Goal: Information Seeking & Learning: Learn about a topic

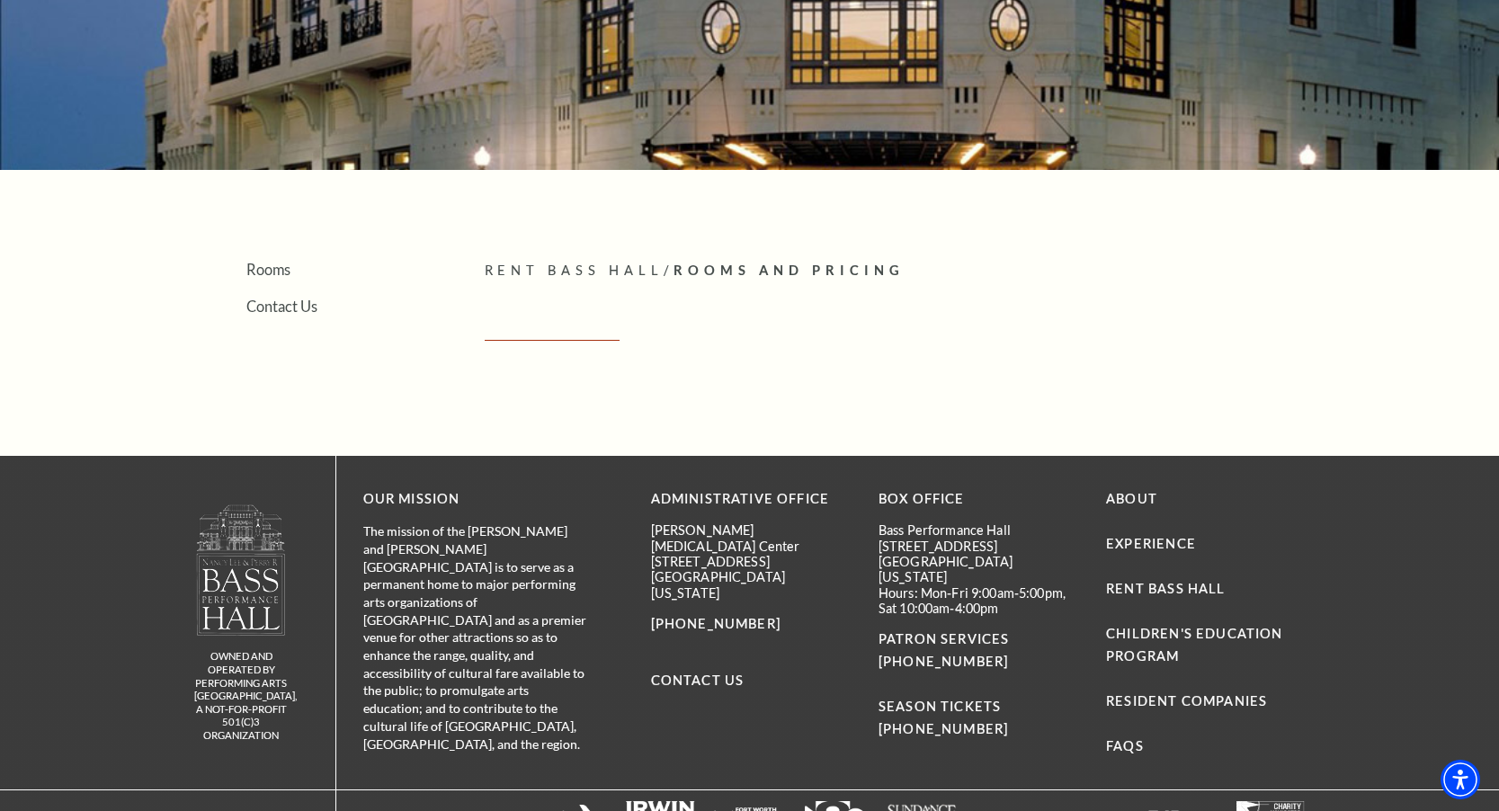
scroll to position [347, 0]
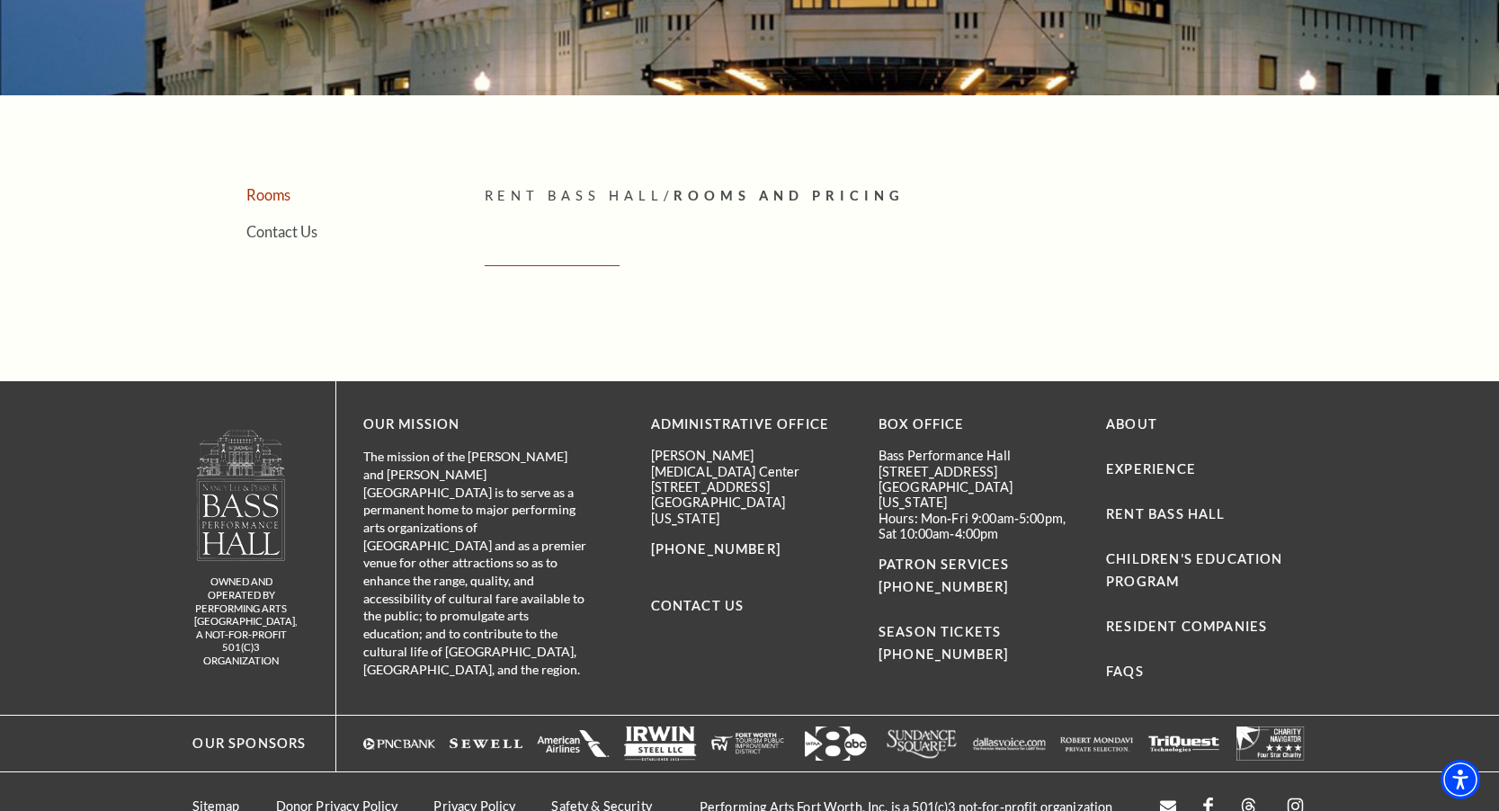
click at [267, 191] on link "Rooms" at bounding box center [268, 194] width 44 height 17
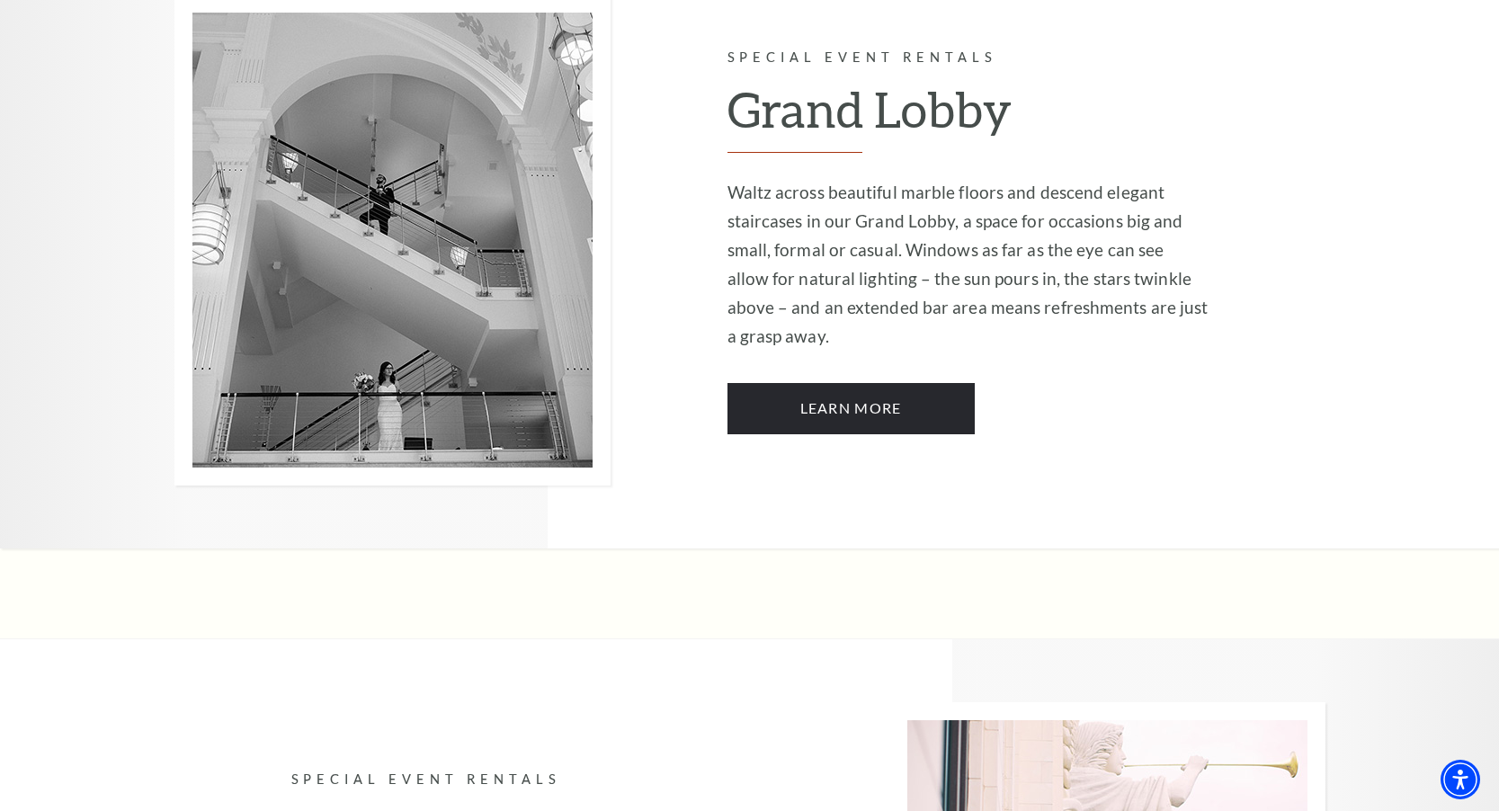
scroll to position [3088, 0]
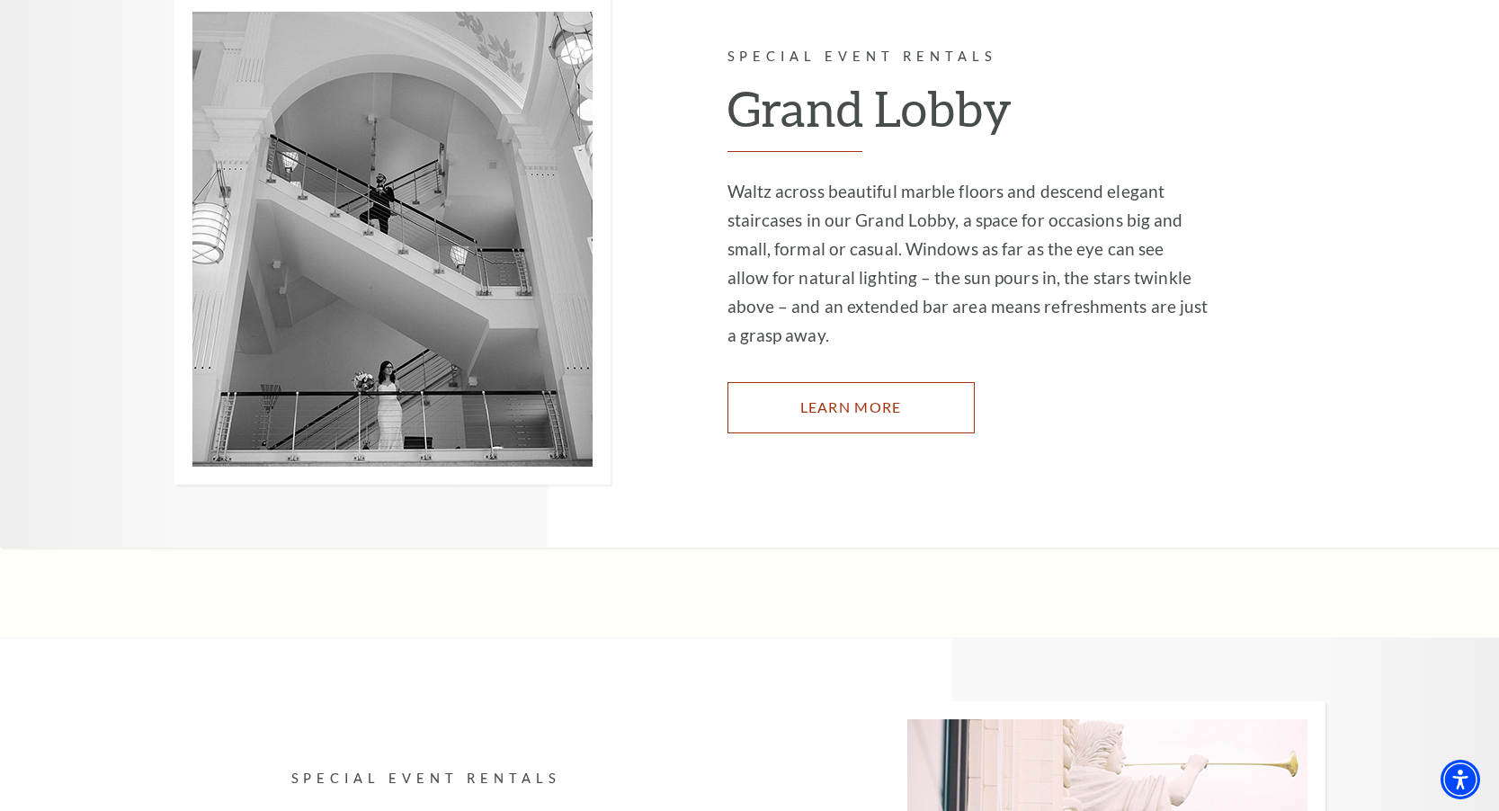
click at [833, 382] on link "Learn More" at bounding box center [851, 407] width 247 height 50
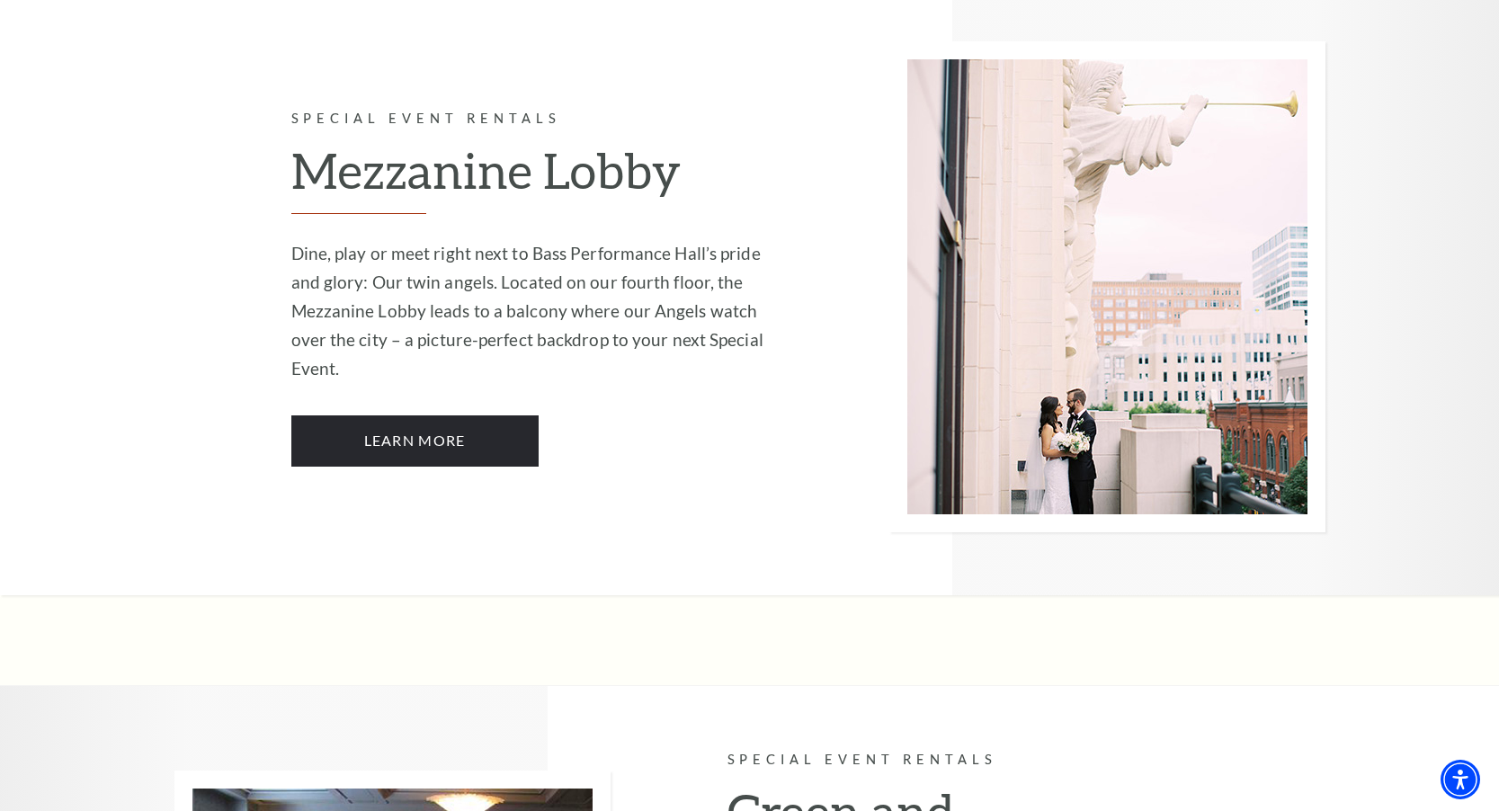
scroll to position [3758, 0]
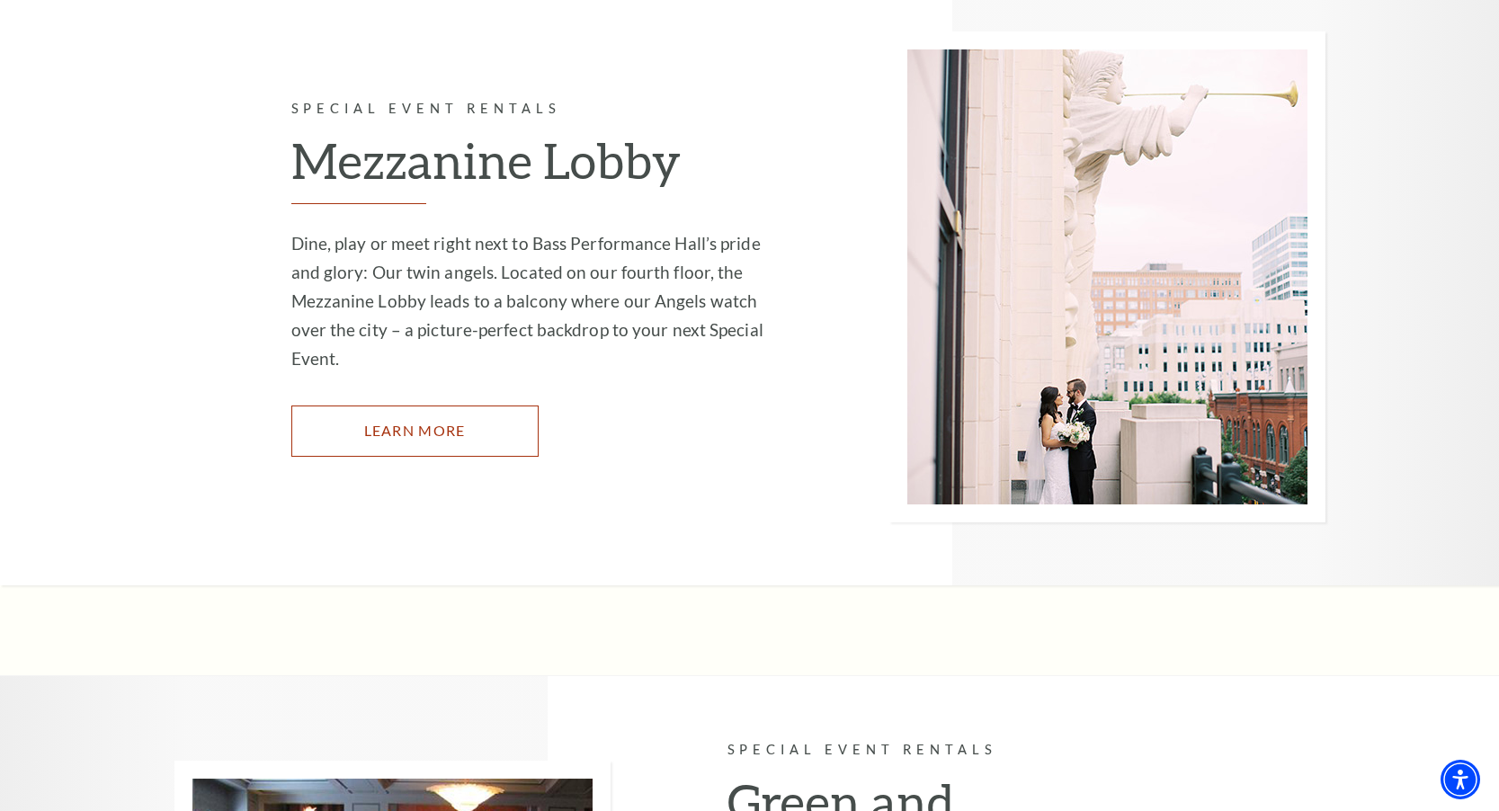
click at [447, 406] on link "Learn More" at bounding box center [414, 431] width 247 height 50
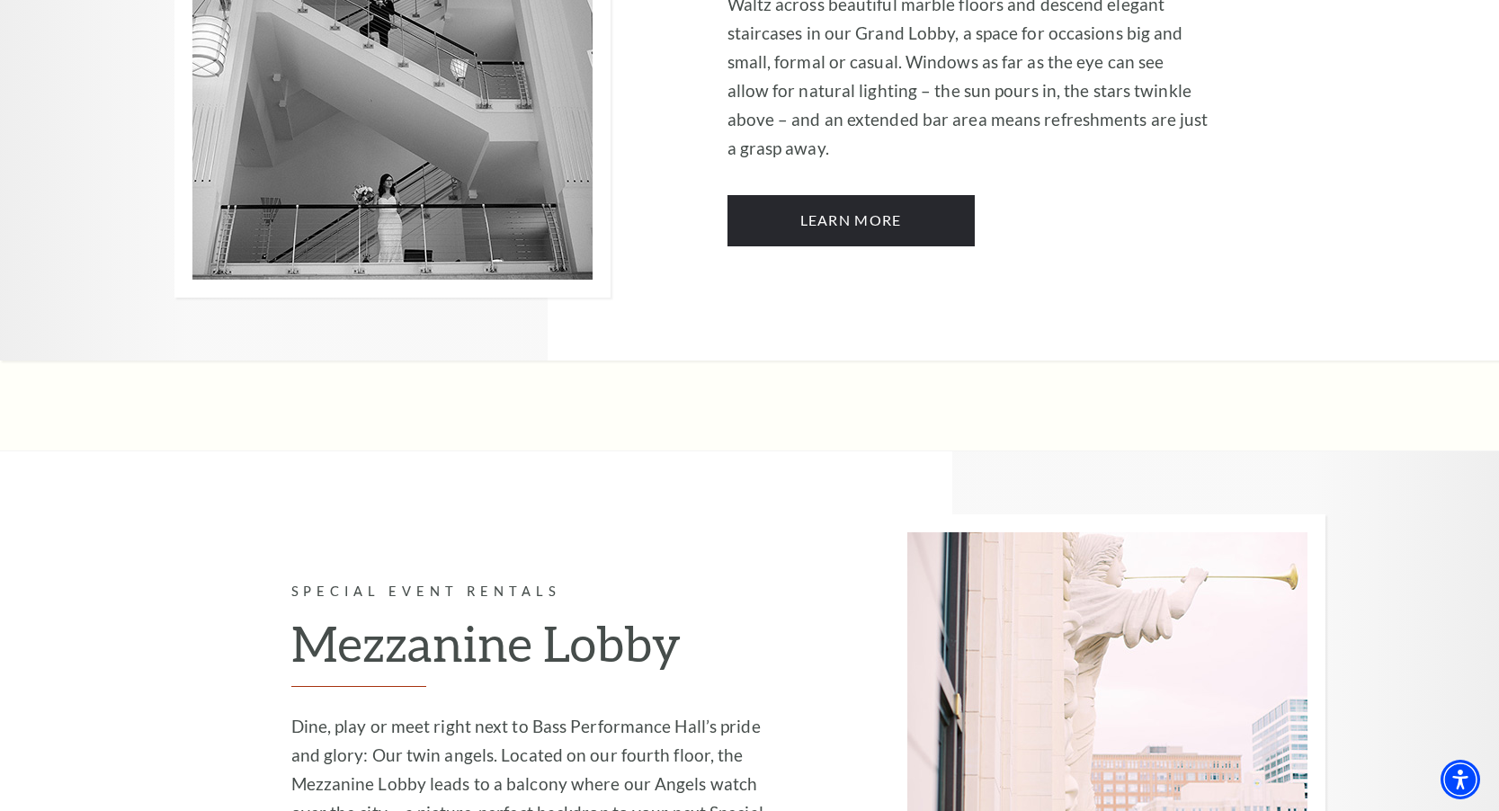
scroll to position [2736, 0]
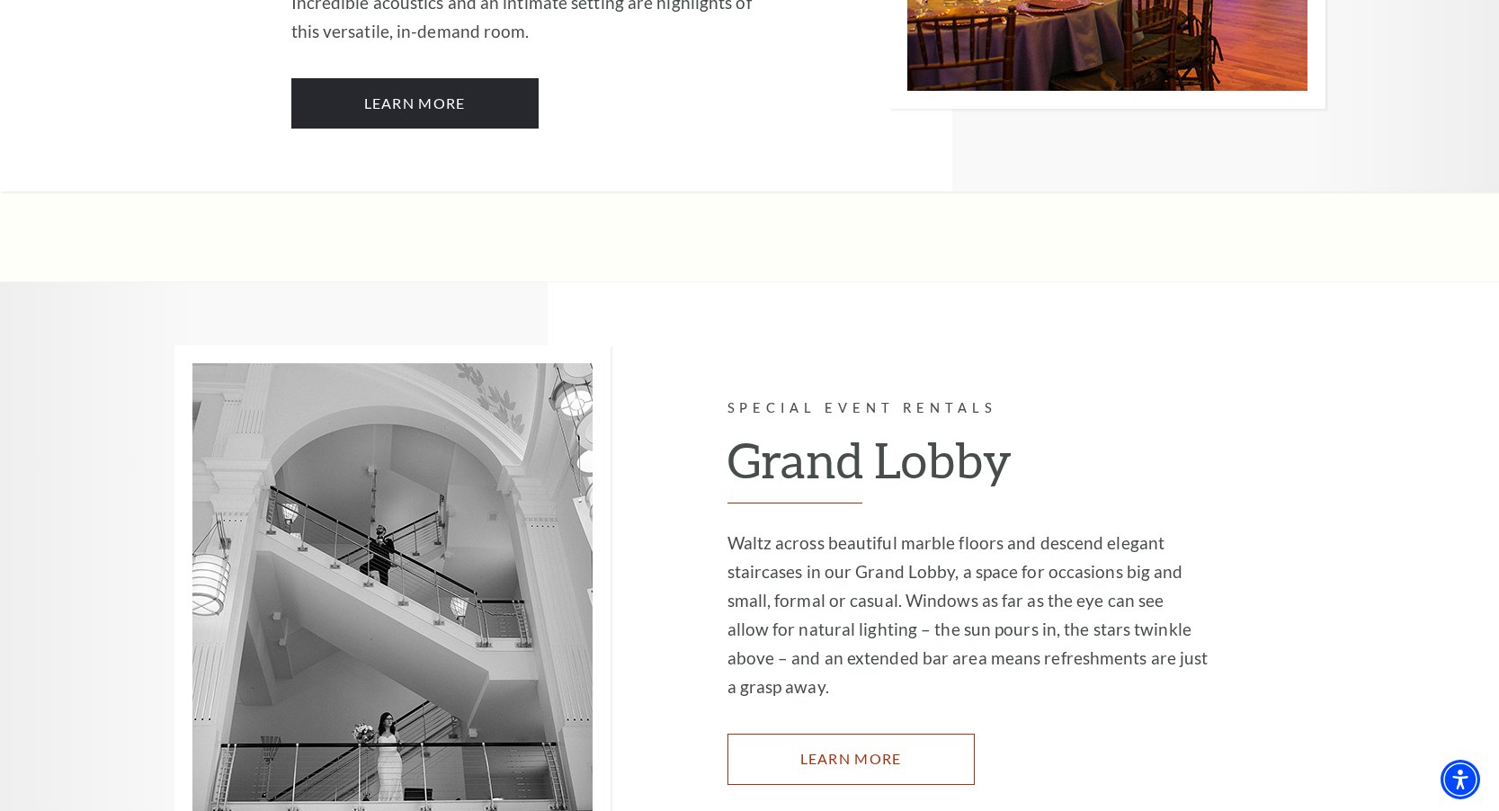
click at [870, 734] on link "Learn More" at bounding box center [851, 759] width 247 height 50
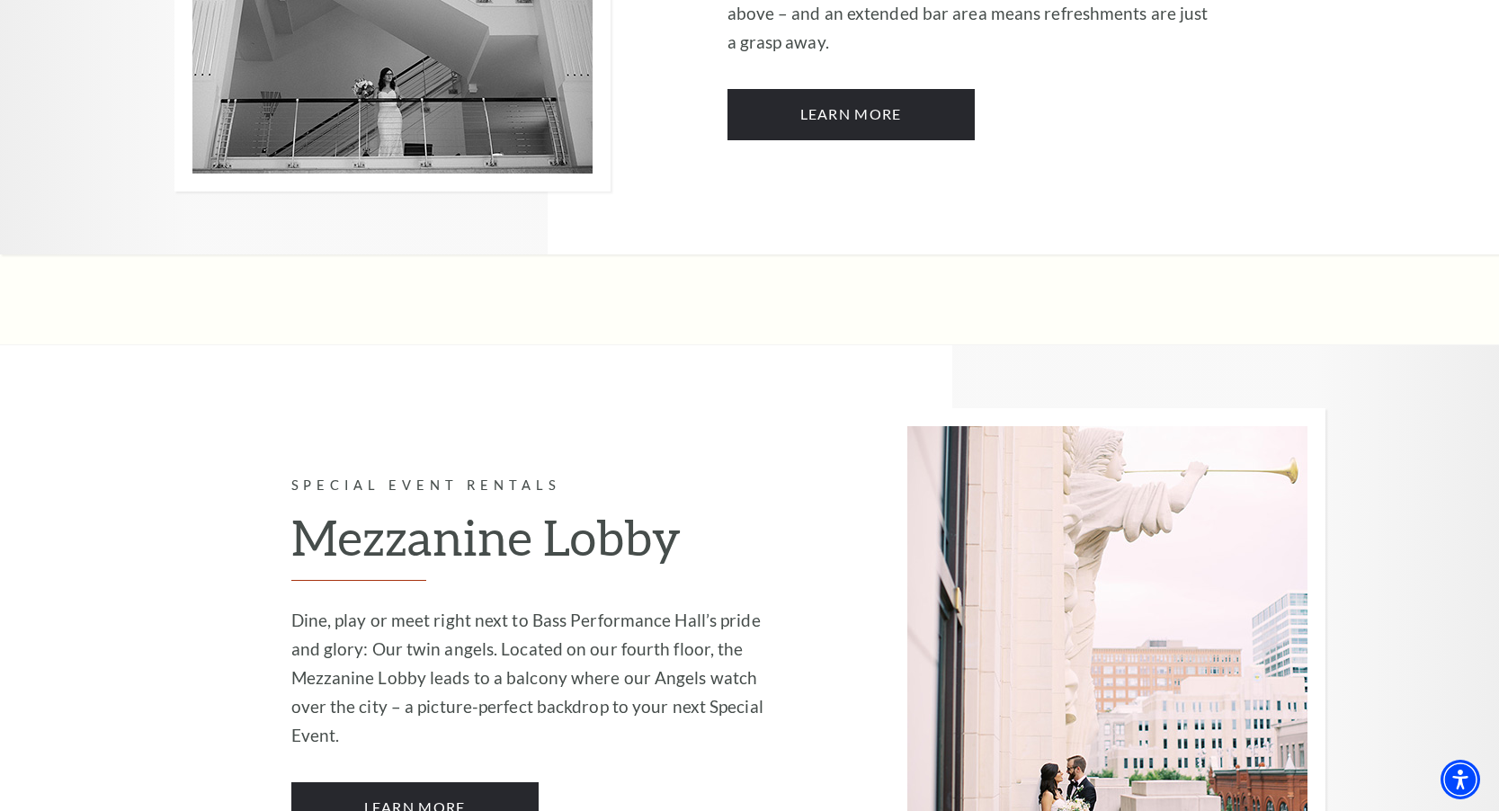
scroll to position [3390, 0]
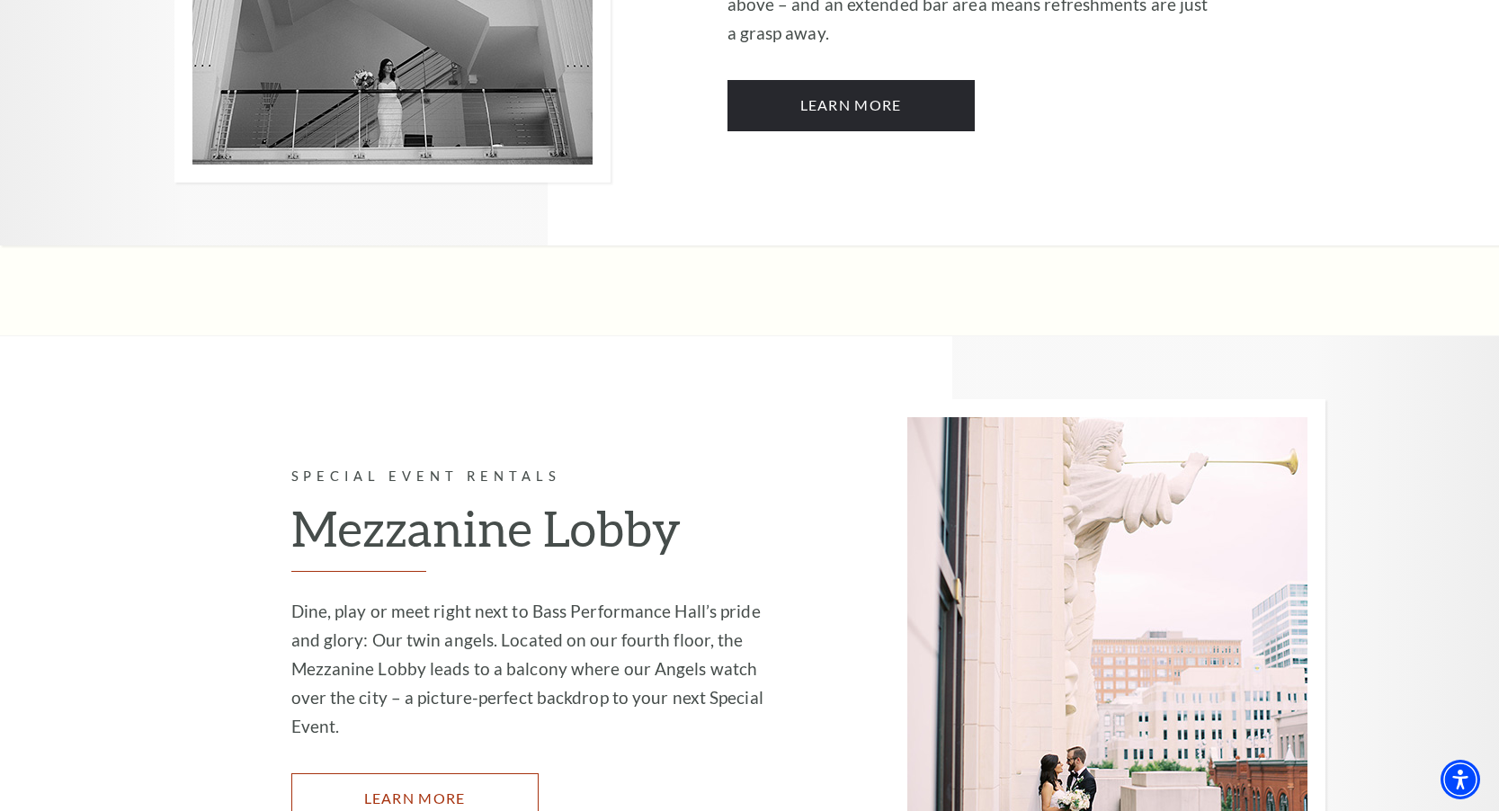
click at [451, 774] on link "Learn More" at bounding box center [414, 799] width 247 height 50
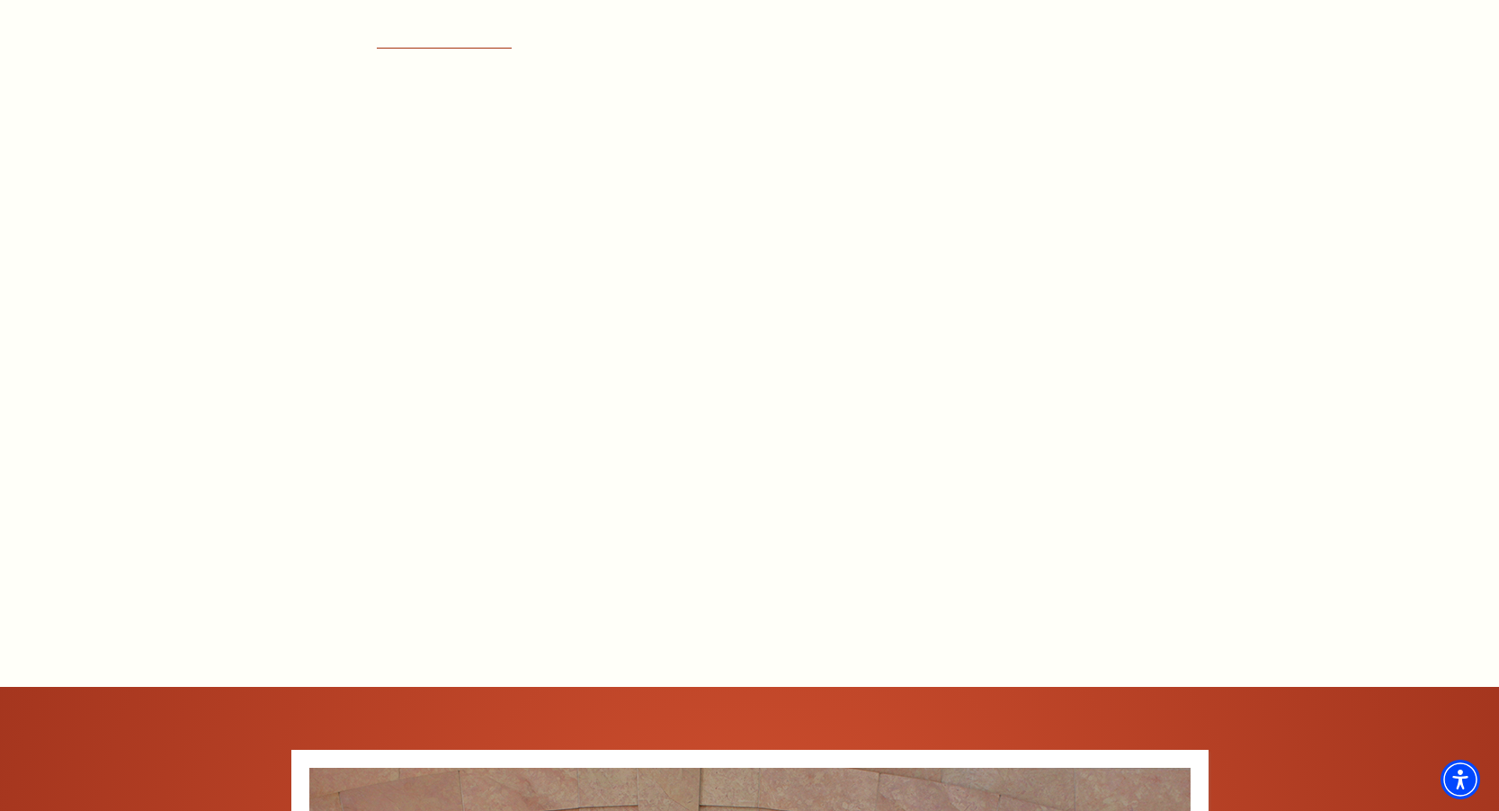
scroll to position [1104, 0]
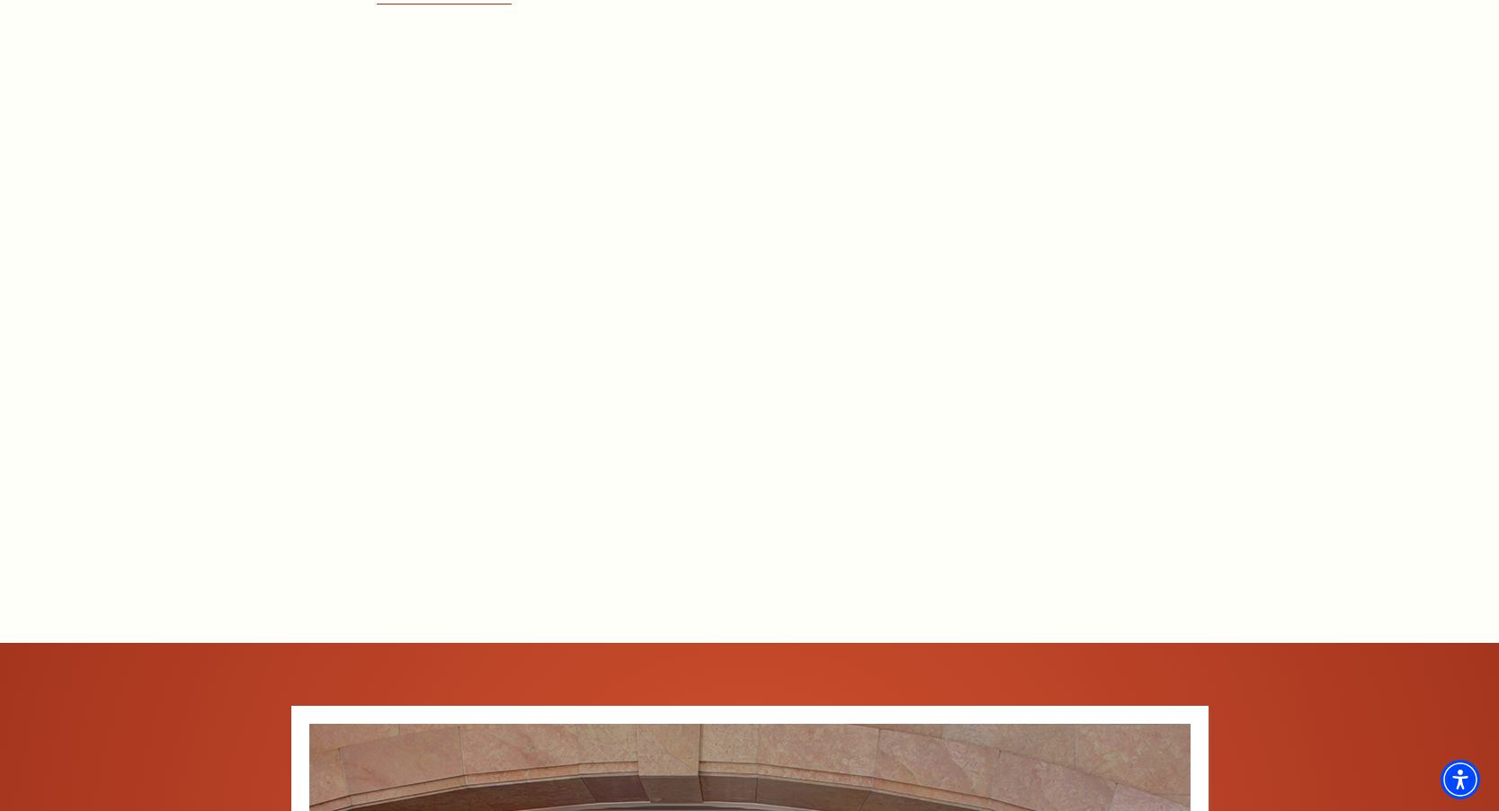
drag, startPoint x: 131, startPoint y: 49, endPoint x: 107, endPoint y: 4, distance: 51.1
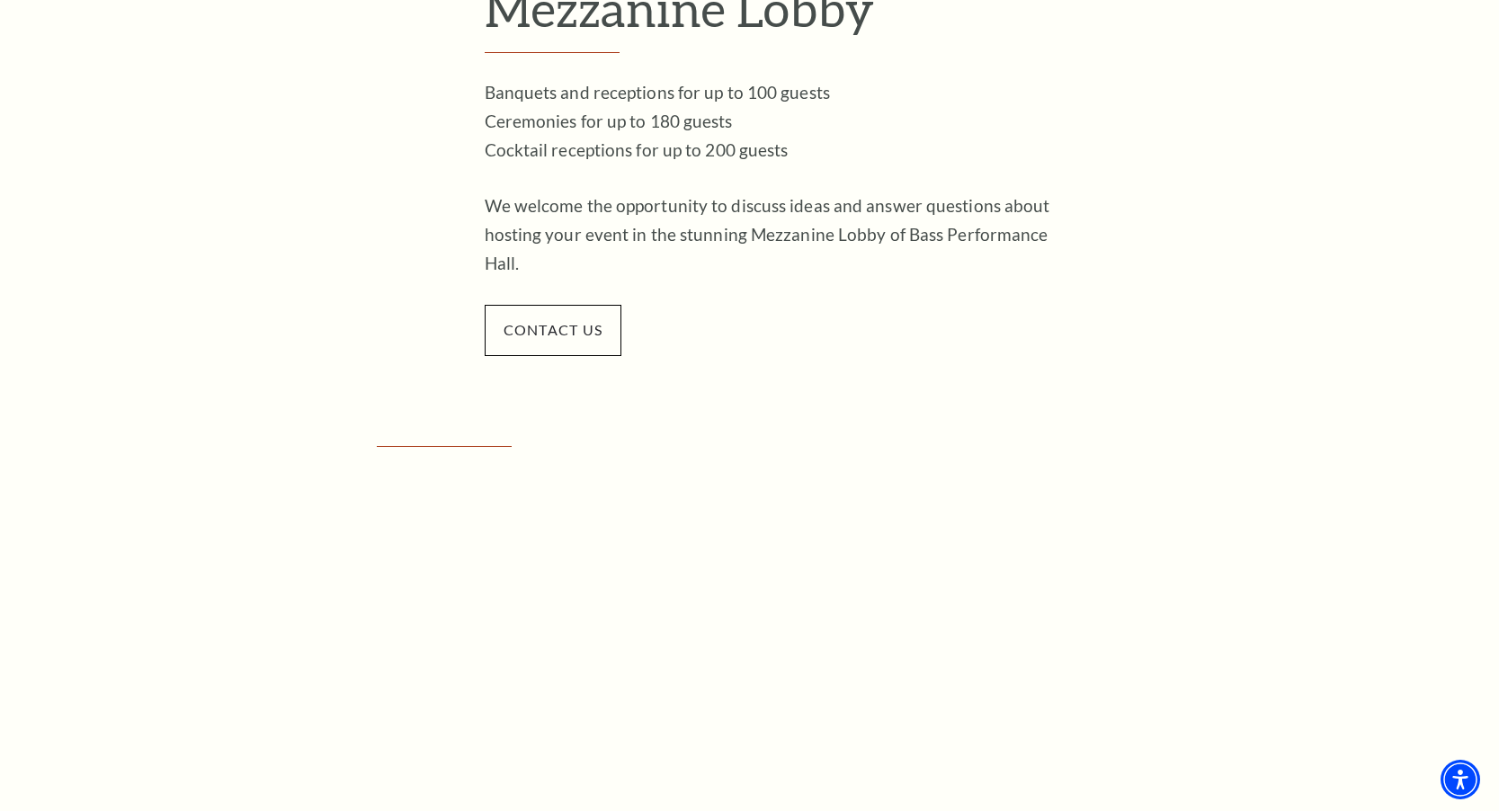
scroll to position [1246, 0]
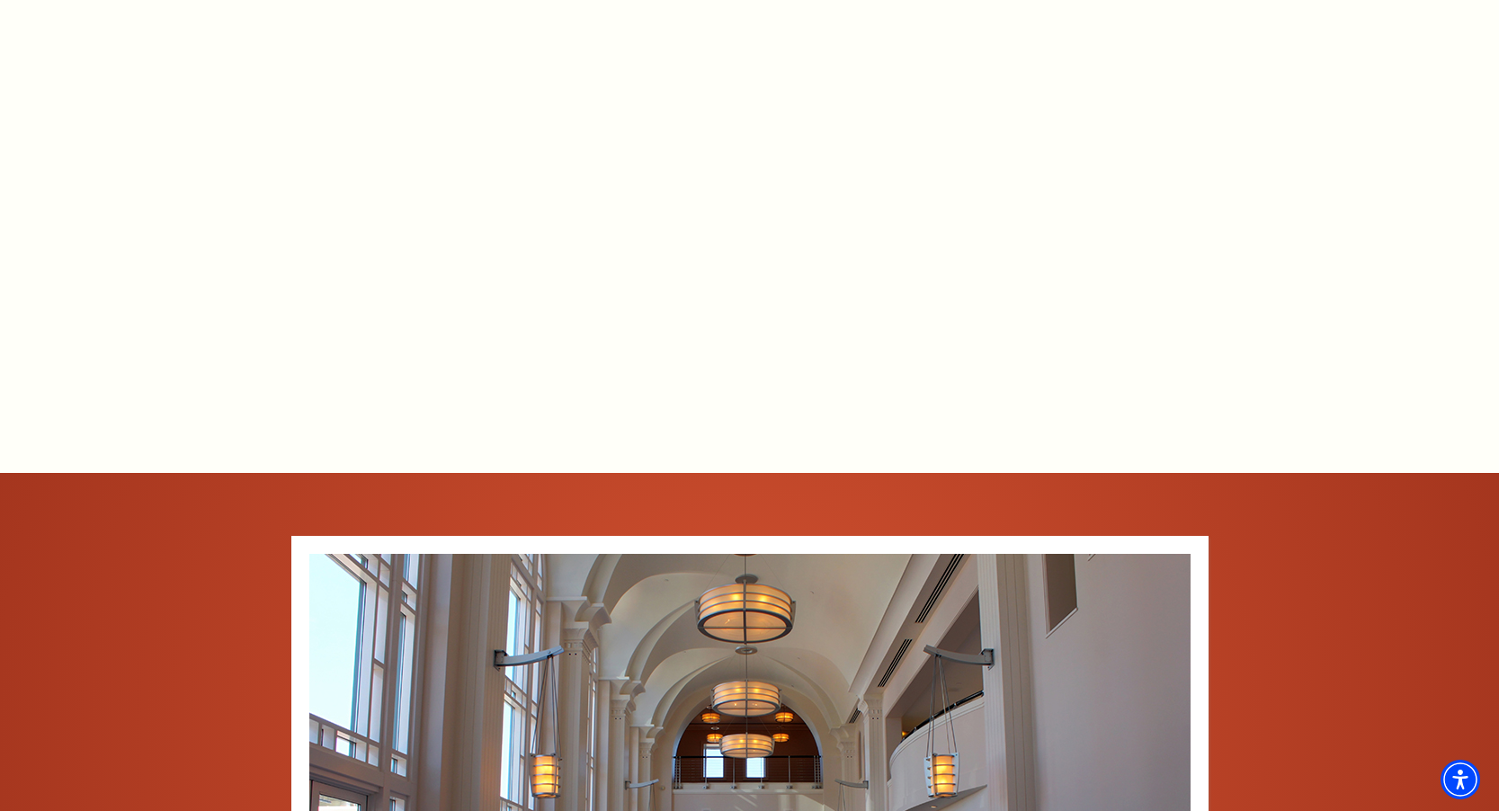
drag, startPoint x: 1340, startPoint y: 196, endPoint x: 1311, endPoint y: 322, distance: 129.2
click at [1311, 322] on div "Empty heading 1 of 6 2 of 6 3 of 6 4 of 6 5 of 6 6 of 6" at bounding box center [749, 811] width 1499 height 1954
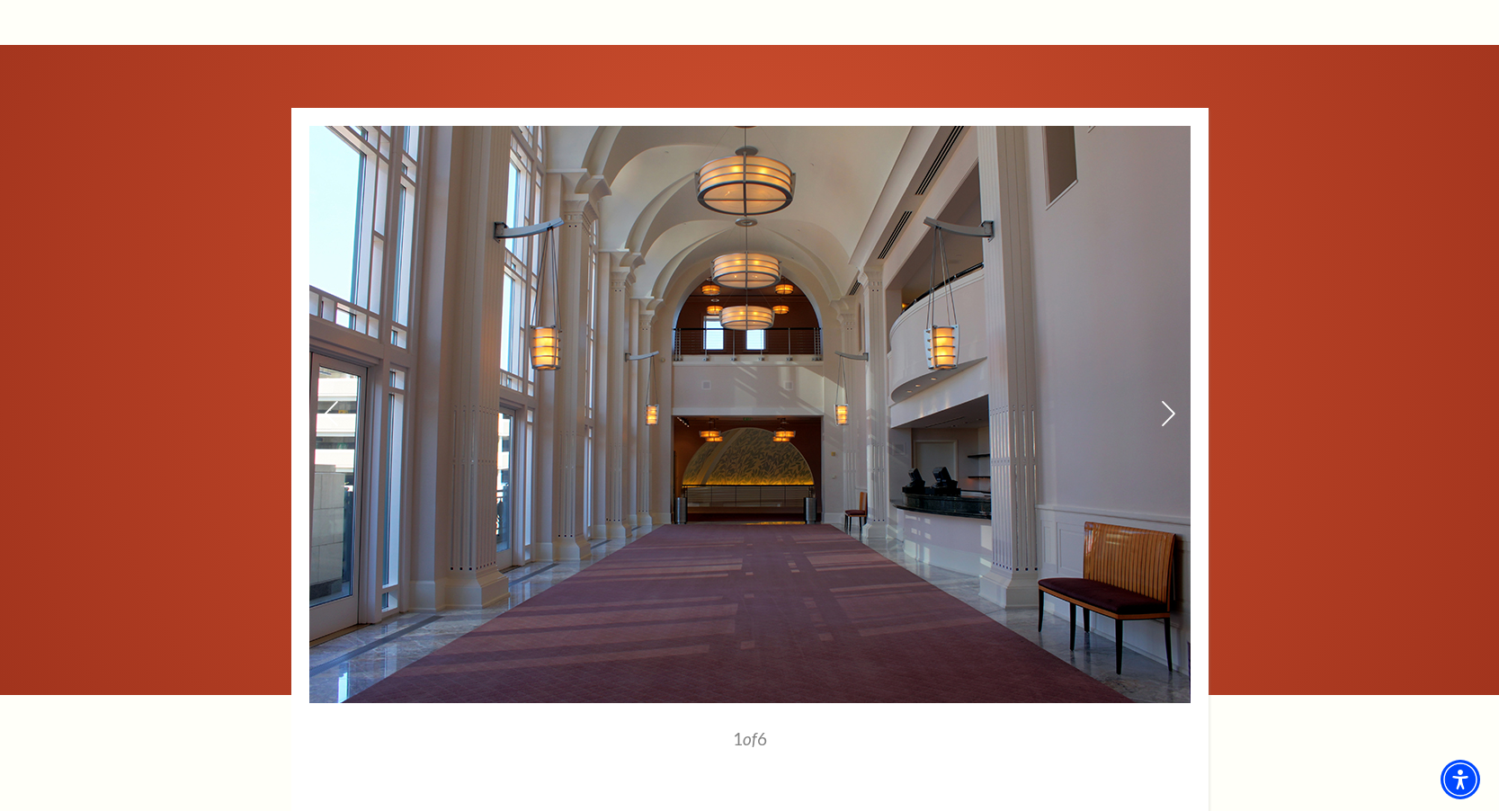
scroll to position [1677, 0]
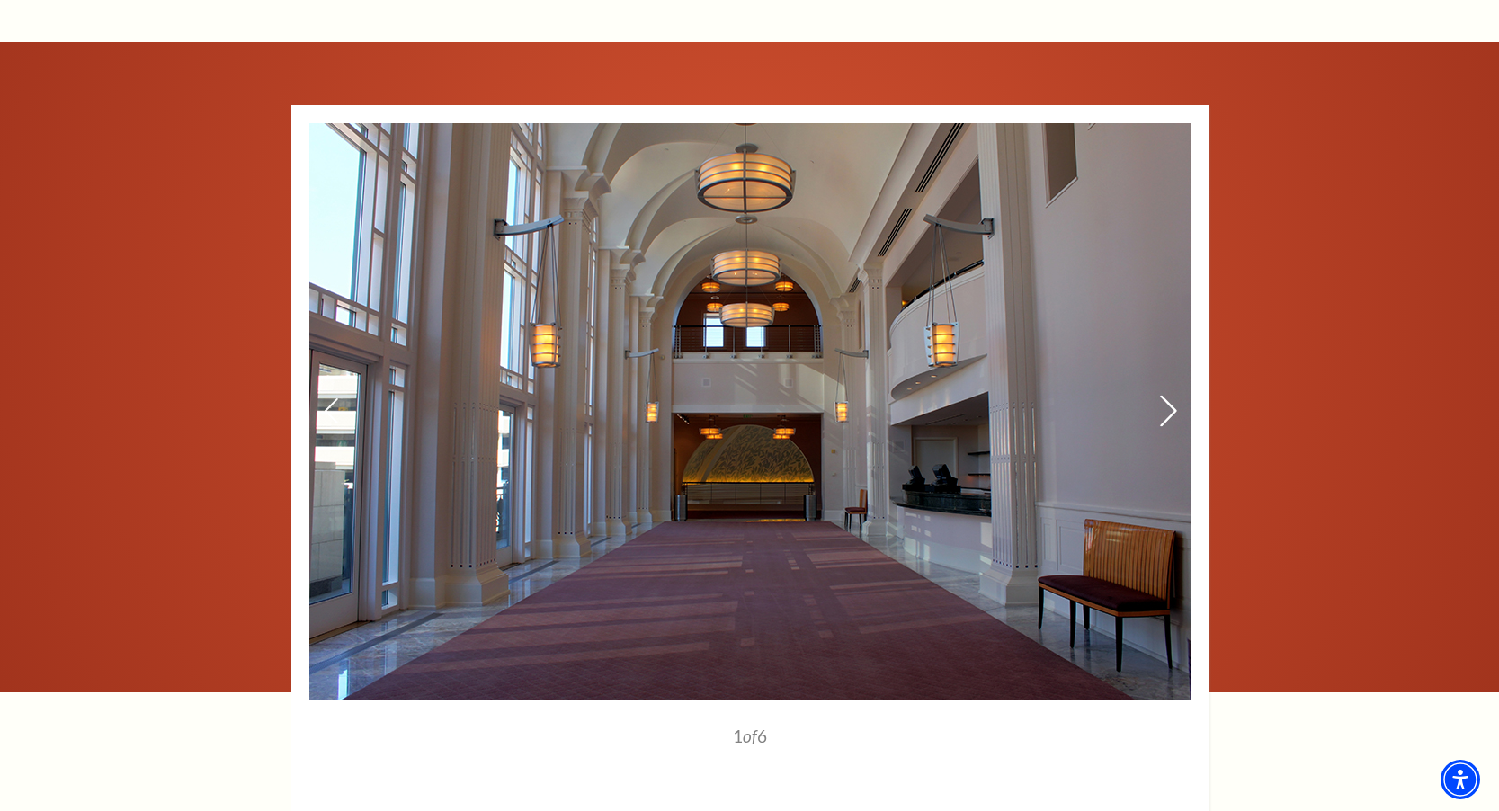
click at [1160, 413] on icon at bounding box center [1167, 410] width 19 height 31
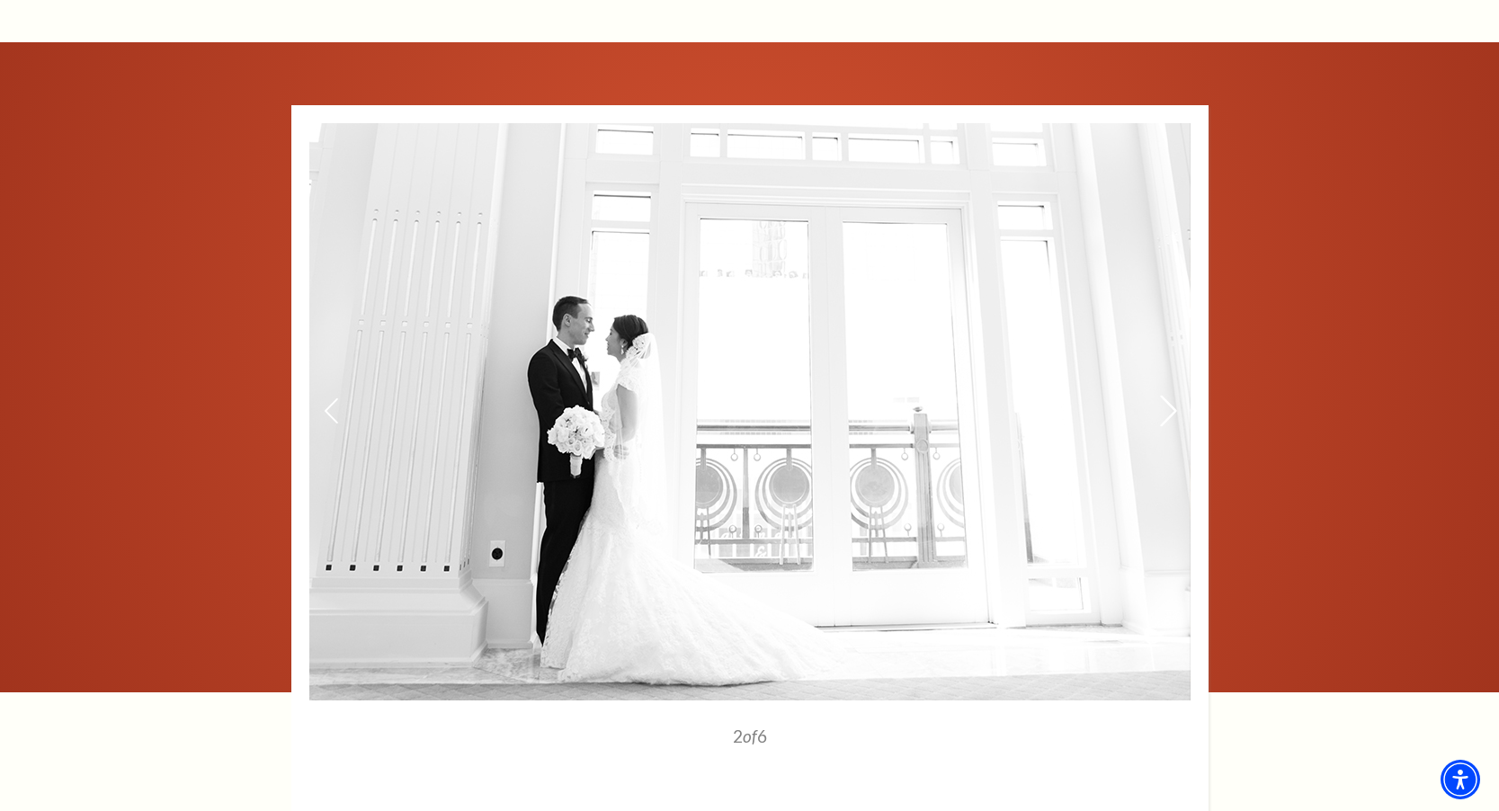
click at [1160, 418] on icon at bounding box center [1167, 410] width 19 height 31
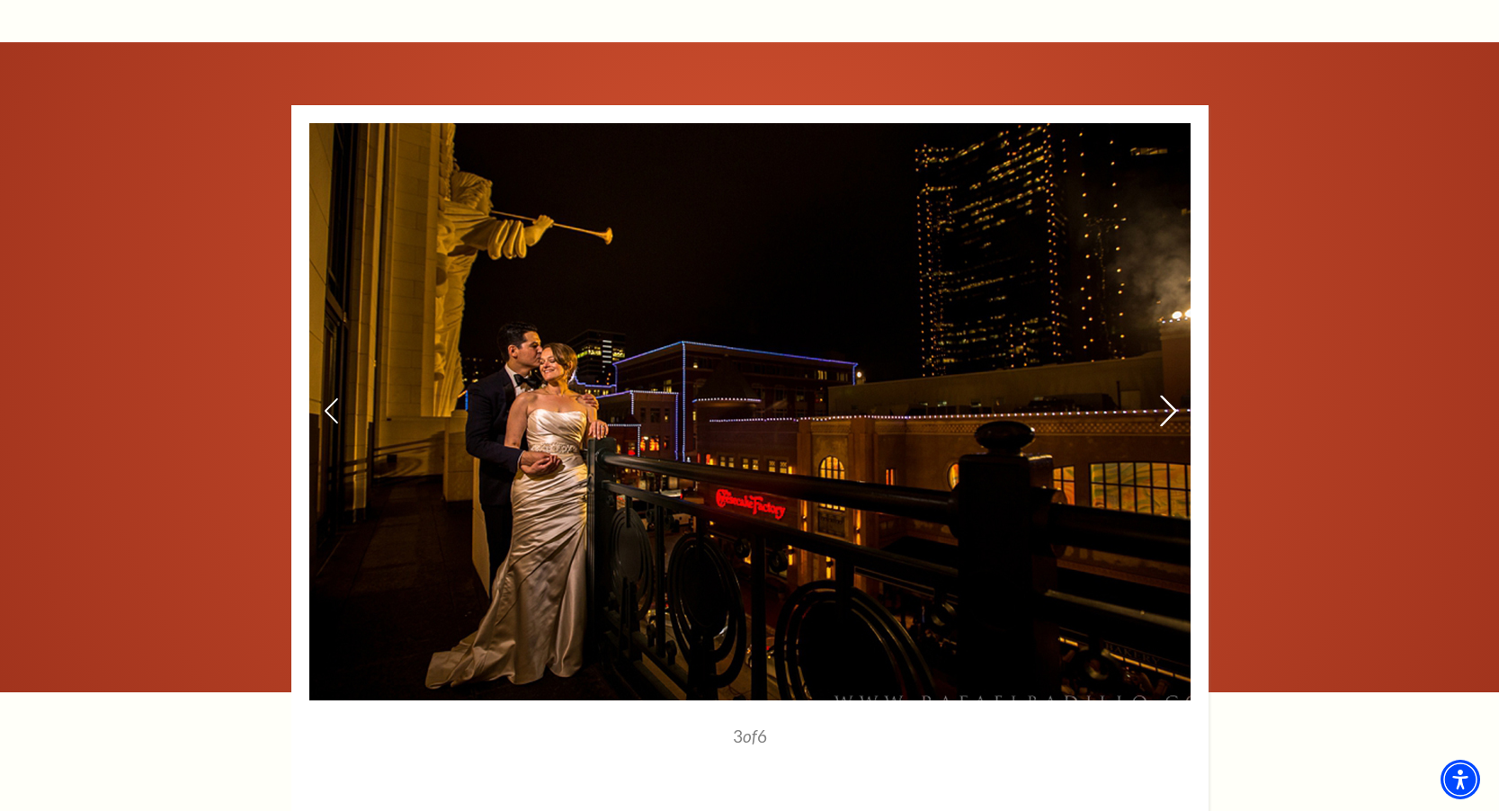
click at [1163, 418] on icon at bounding box center [1167, 410] width 19 height 31
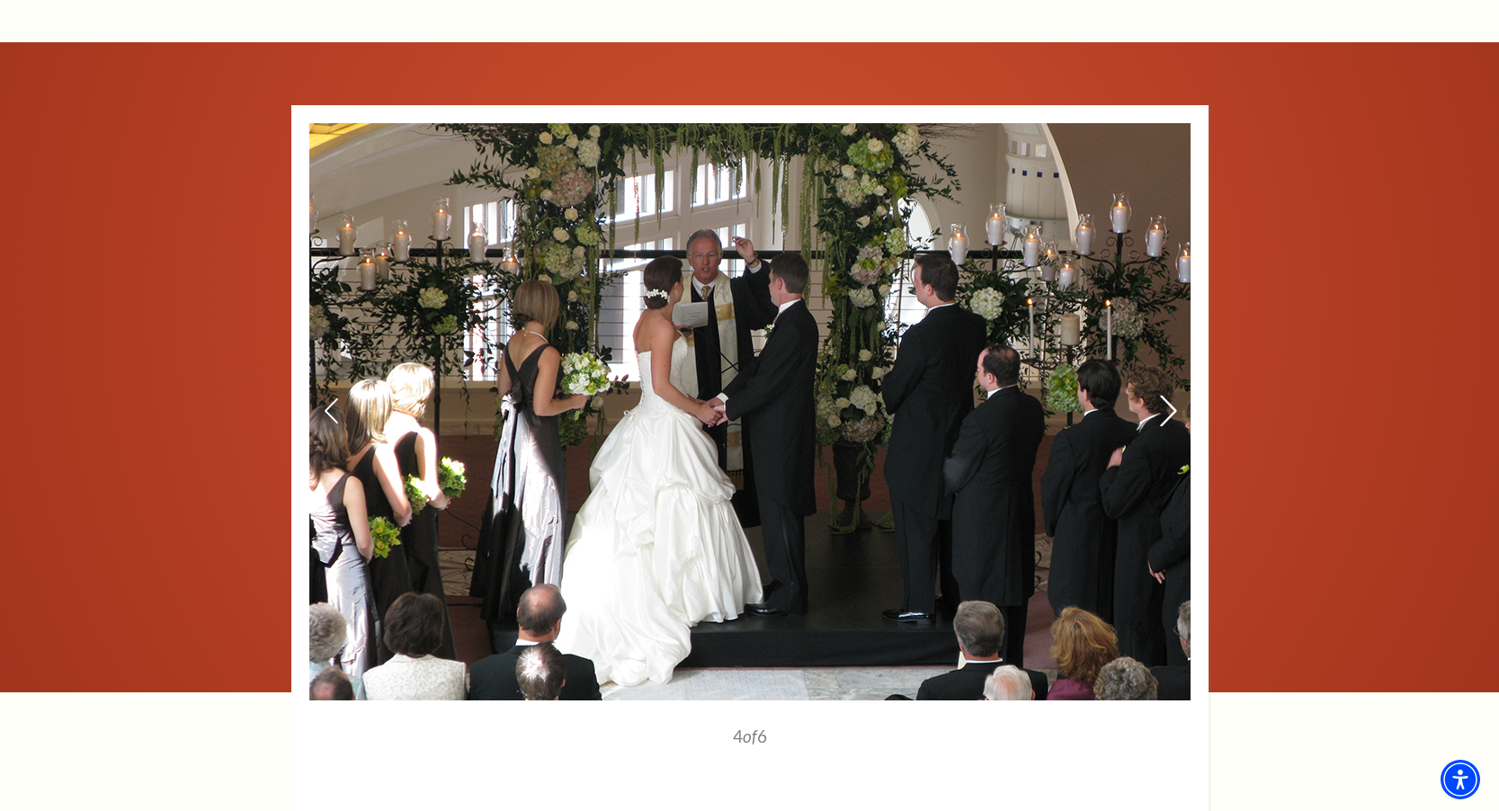
click at [1163, 418] on icon at bounding box center [1167, 410] width 19 height 31
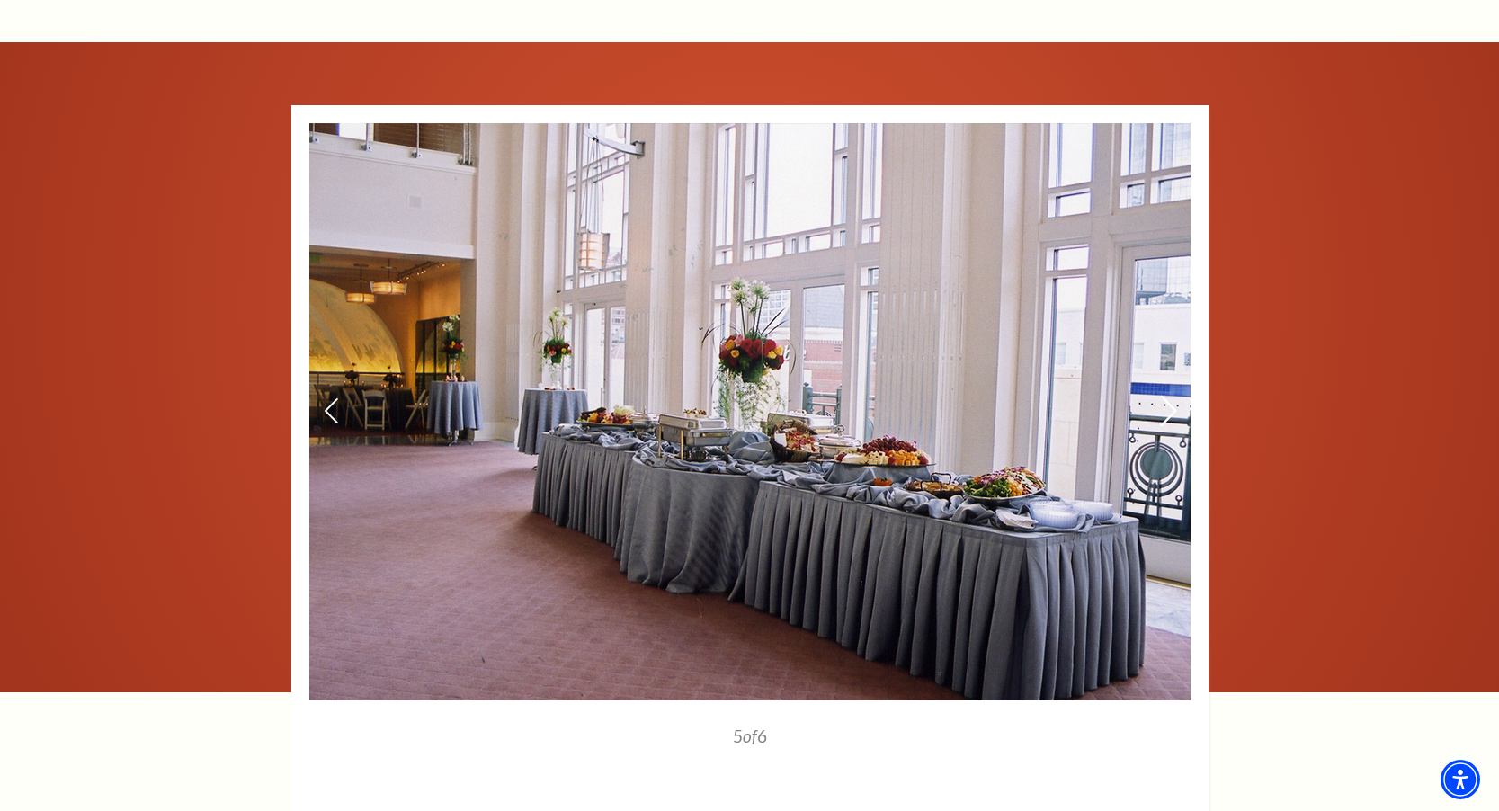
click at [1163, 418] on icon at bounding box center [1167, 410] width 19 height 31
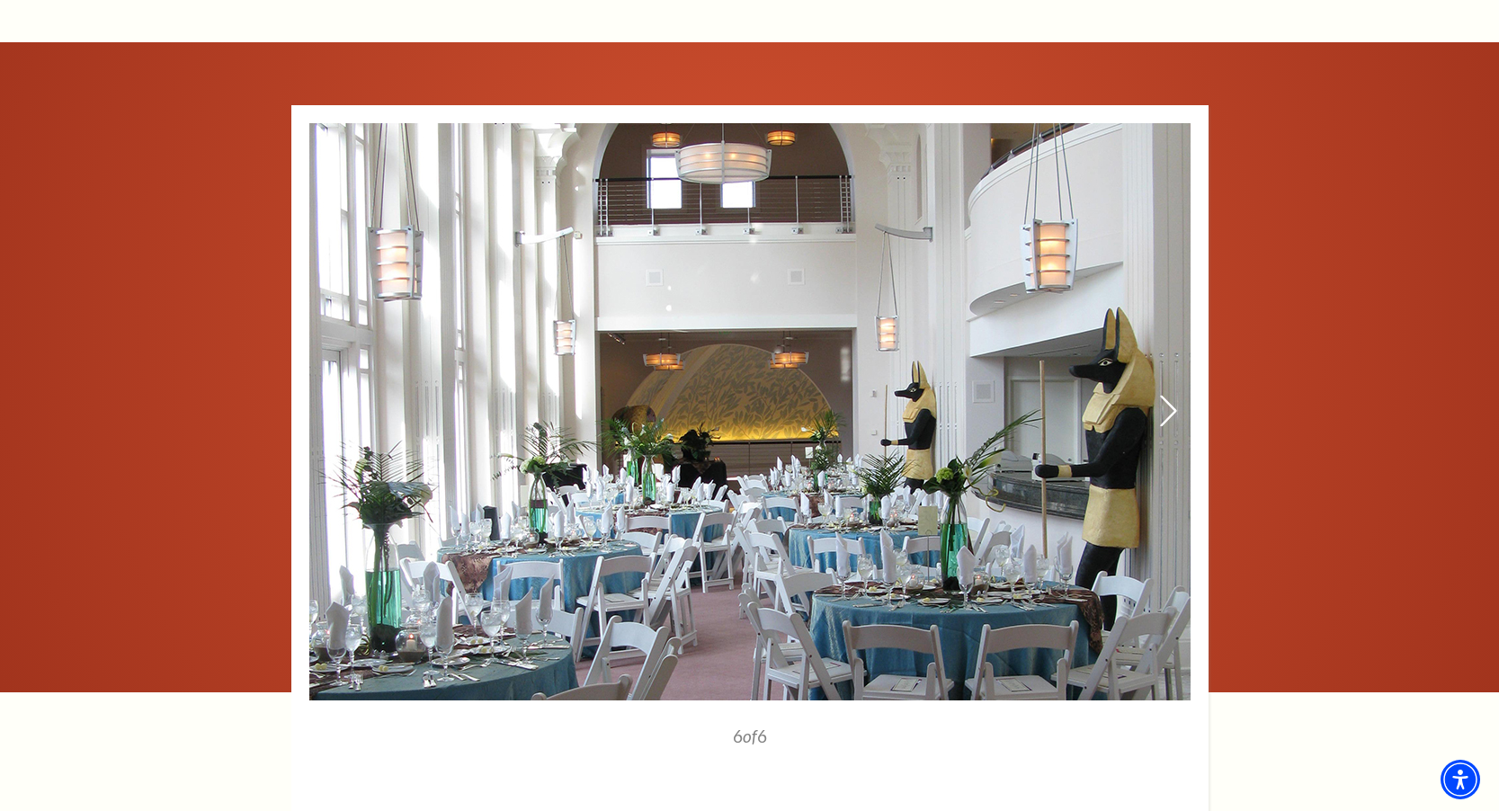
click at [1163, 418] on icon at bounding box center [1167, 410] width 19 height 31
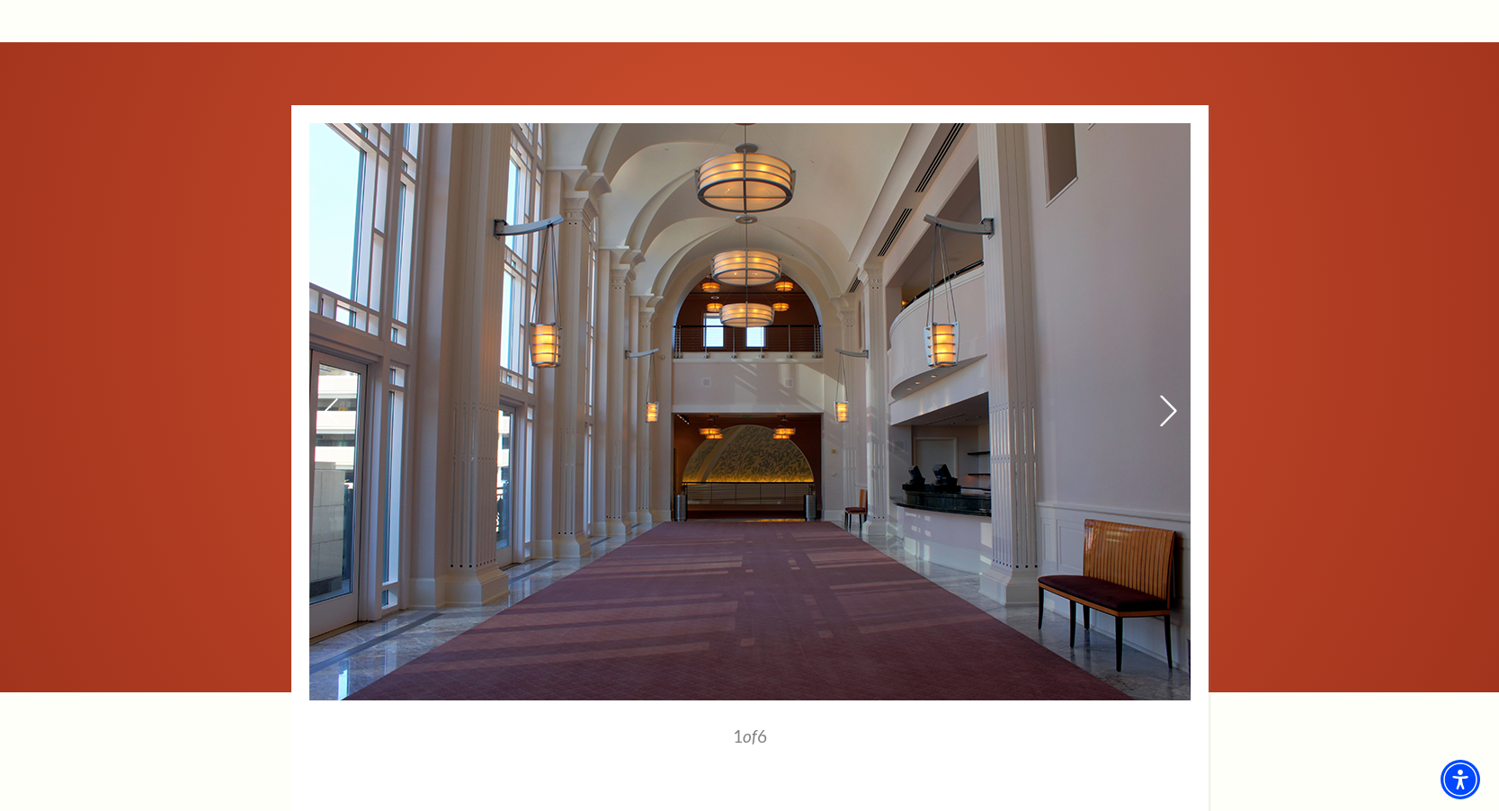
click at [1163, 418] on icon at bounding box center [1167, 410] width 19 height 31
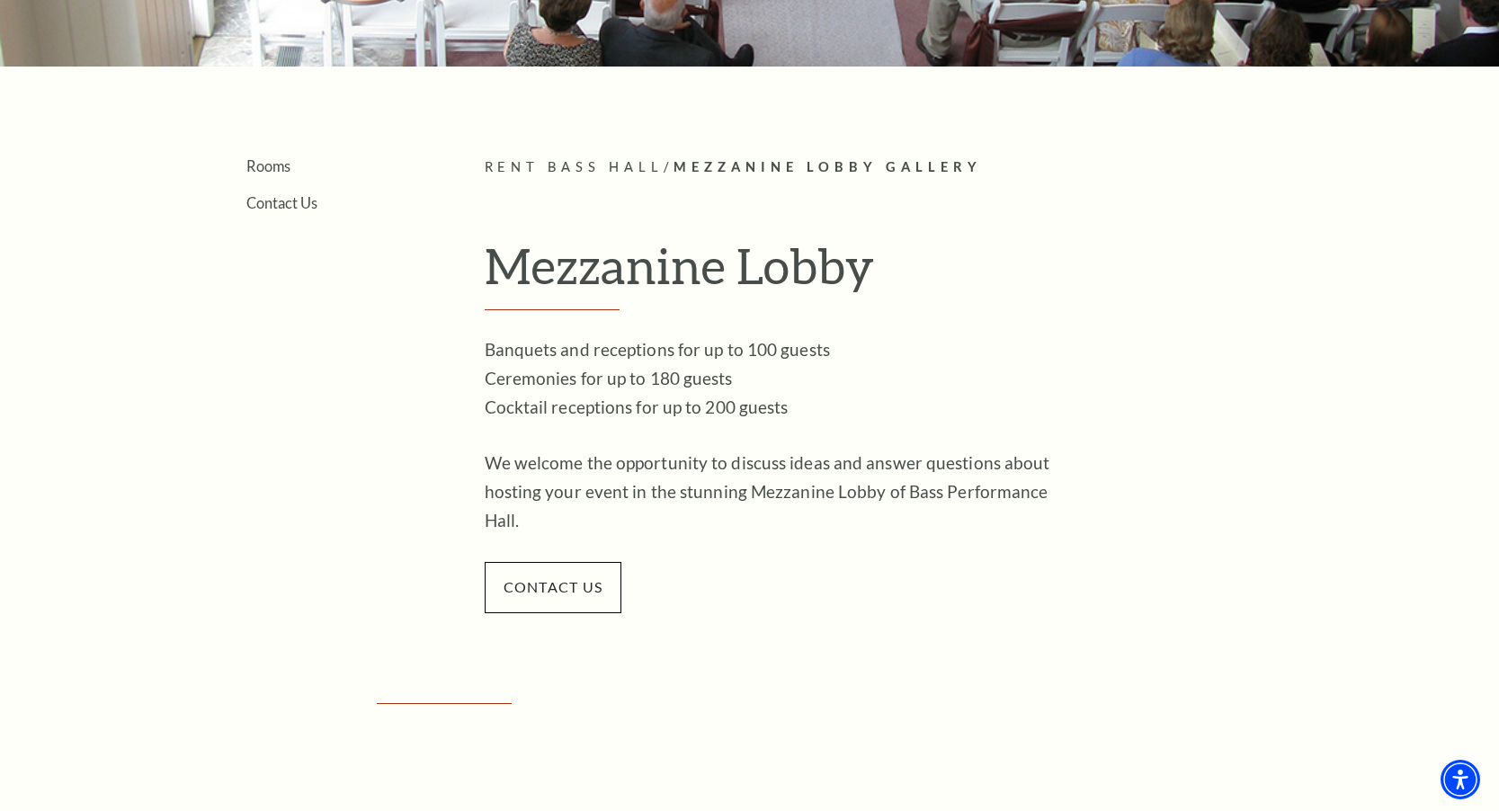
scroll to position [0, 0]
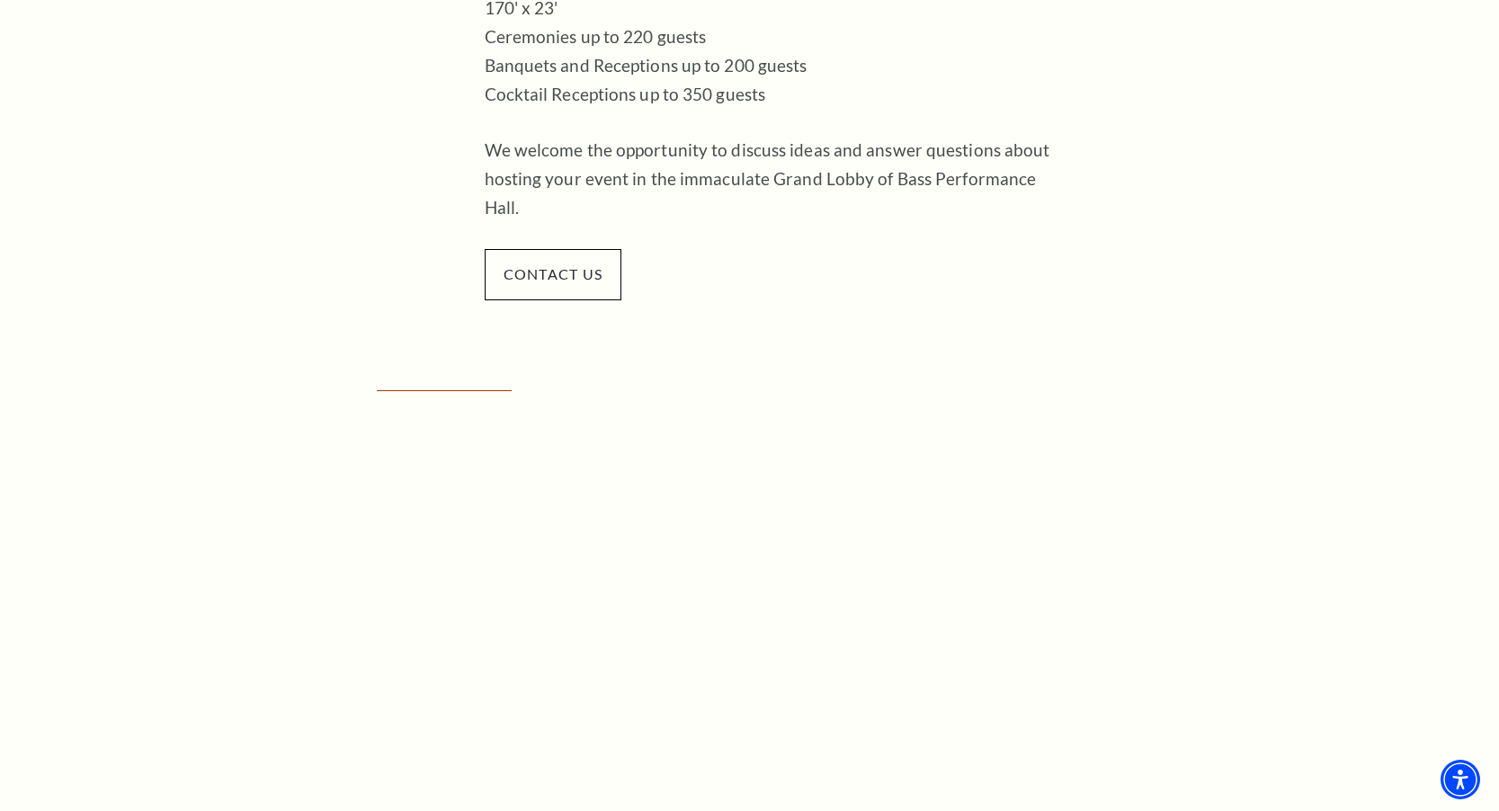
scroll to position [697, 0]
